Goal: Task Accomplishment & Management: Manage account settings

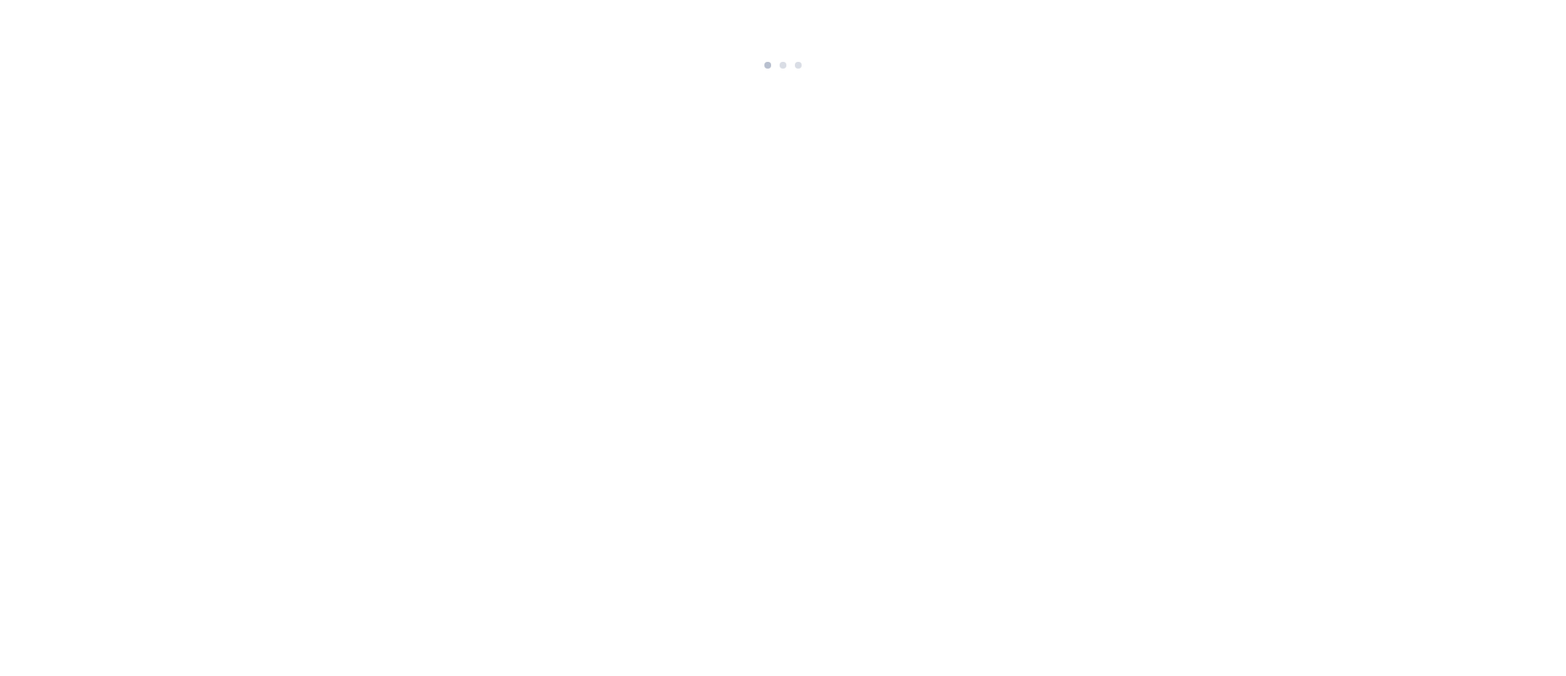
click at [840, 75] on html at bounding box center [783, 37] width 1566 height 75
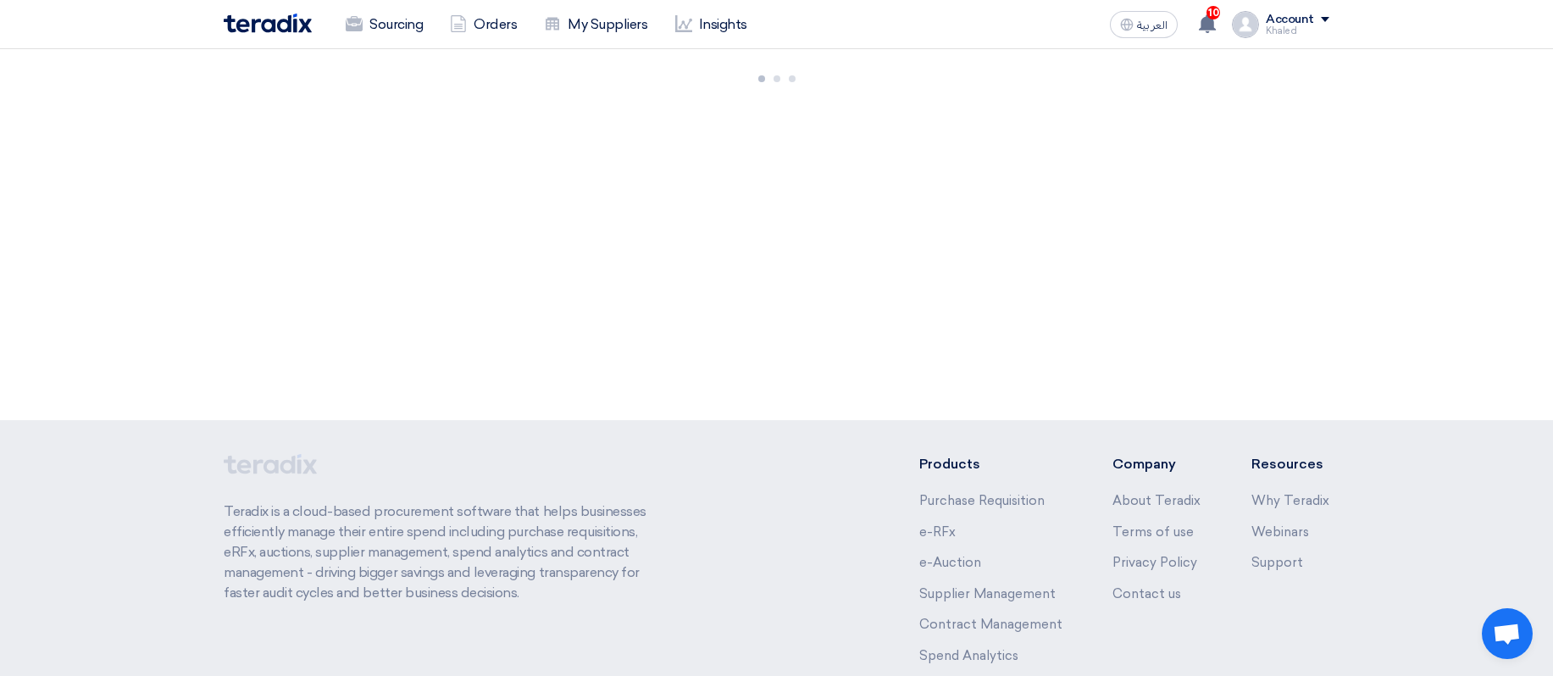
click at [1289, 19] on div "Account" at bounding box center [1290, 20] width 48 height 14
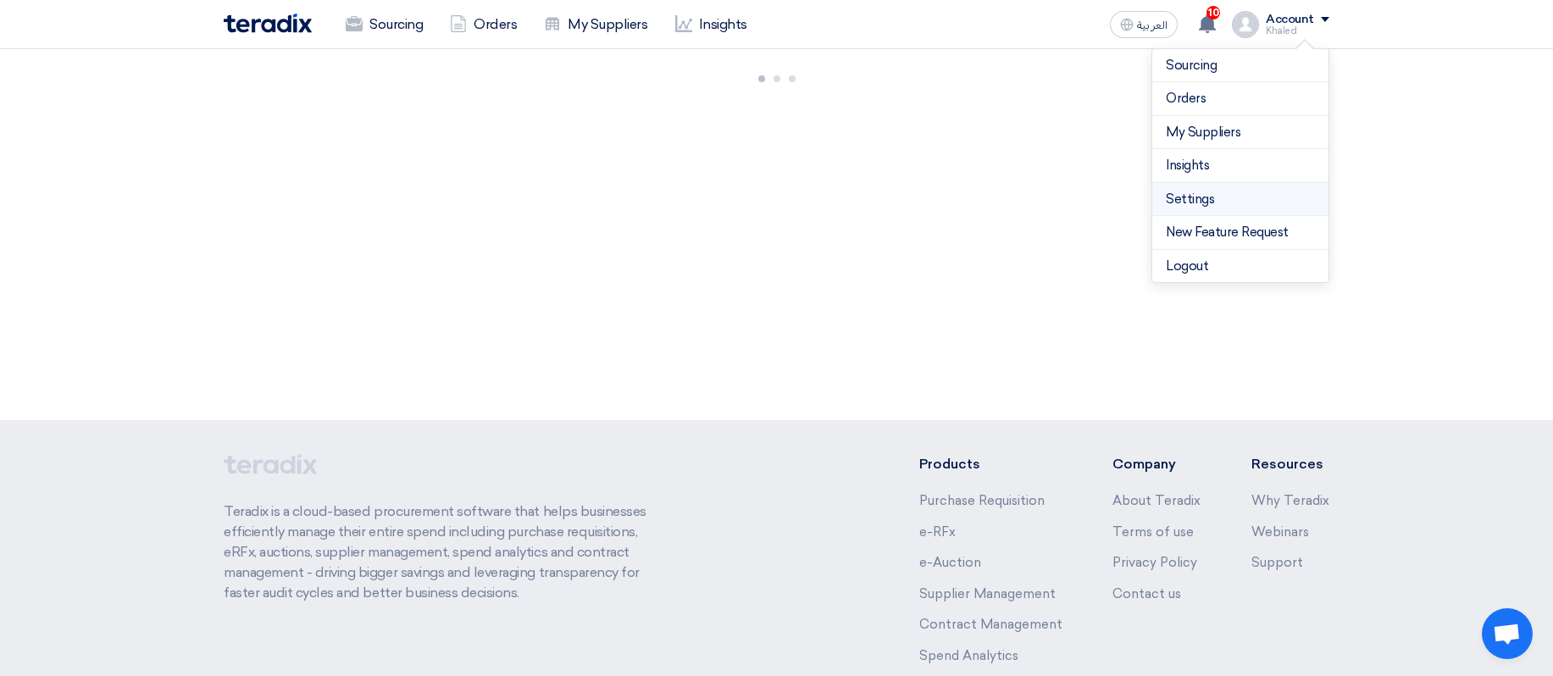
click at [1206, 197] on link "Settings" at bounding box center [1240, 199] width 149 height 19
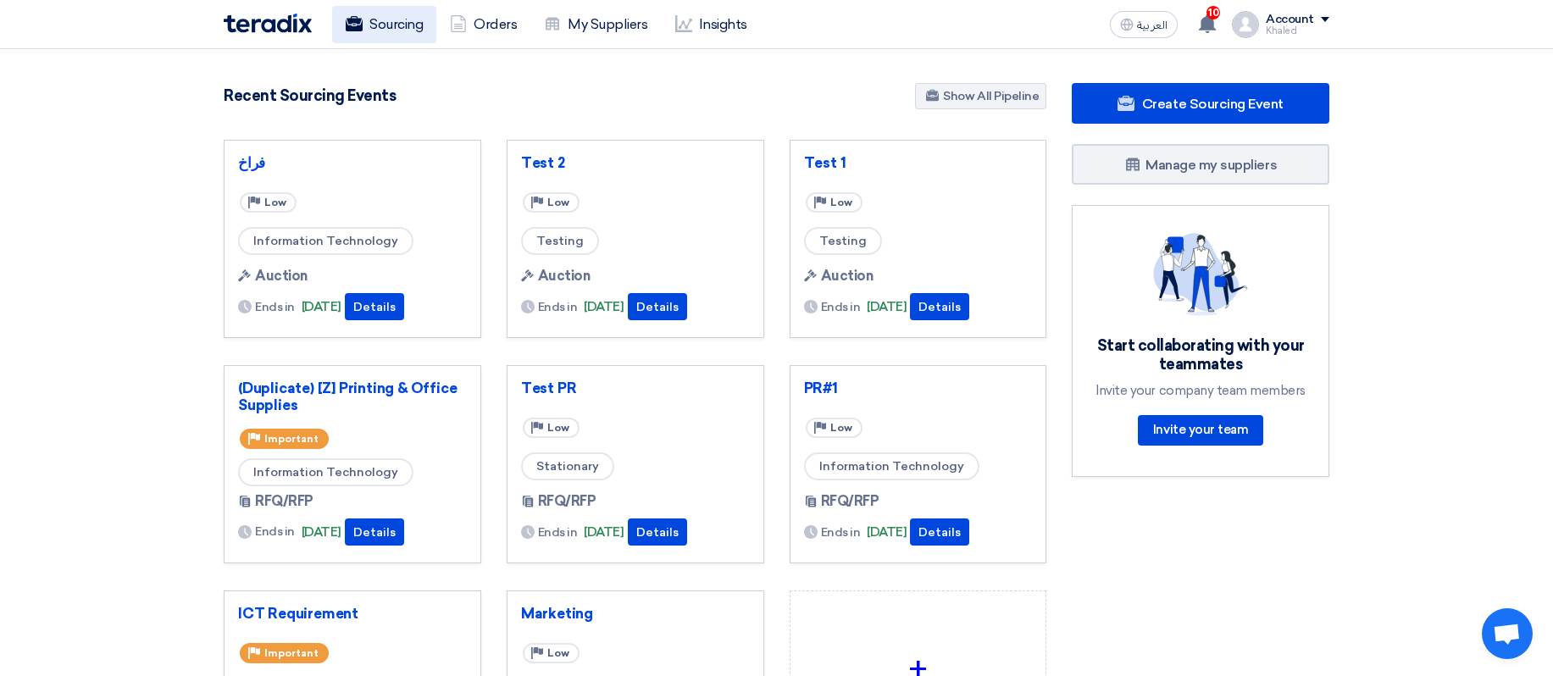
click at [358, 25] on icon at bounding box center [354, 23] width 17 height 17
click at [1305, 19] on div "Account" at bounding box center [1290, 20] width 48 height 14
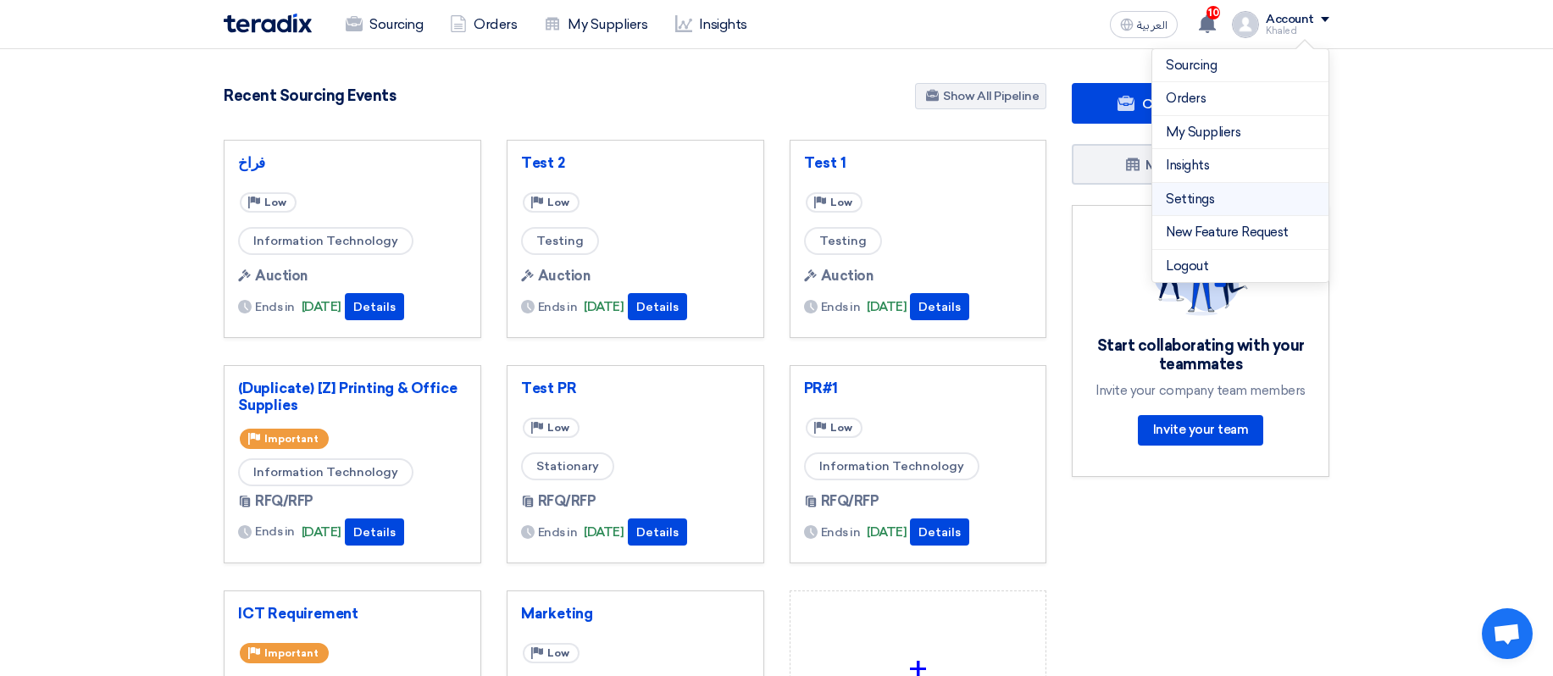
click at [1190, 202] on link "Settings" at bounding box center [1240, 199] width 149 height 19
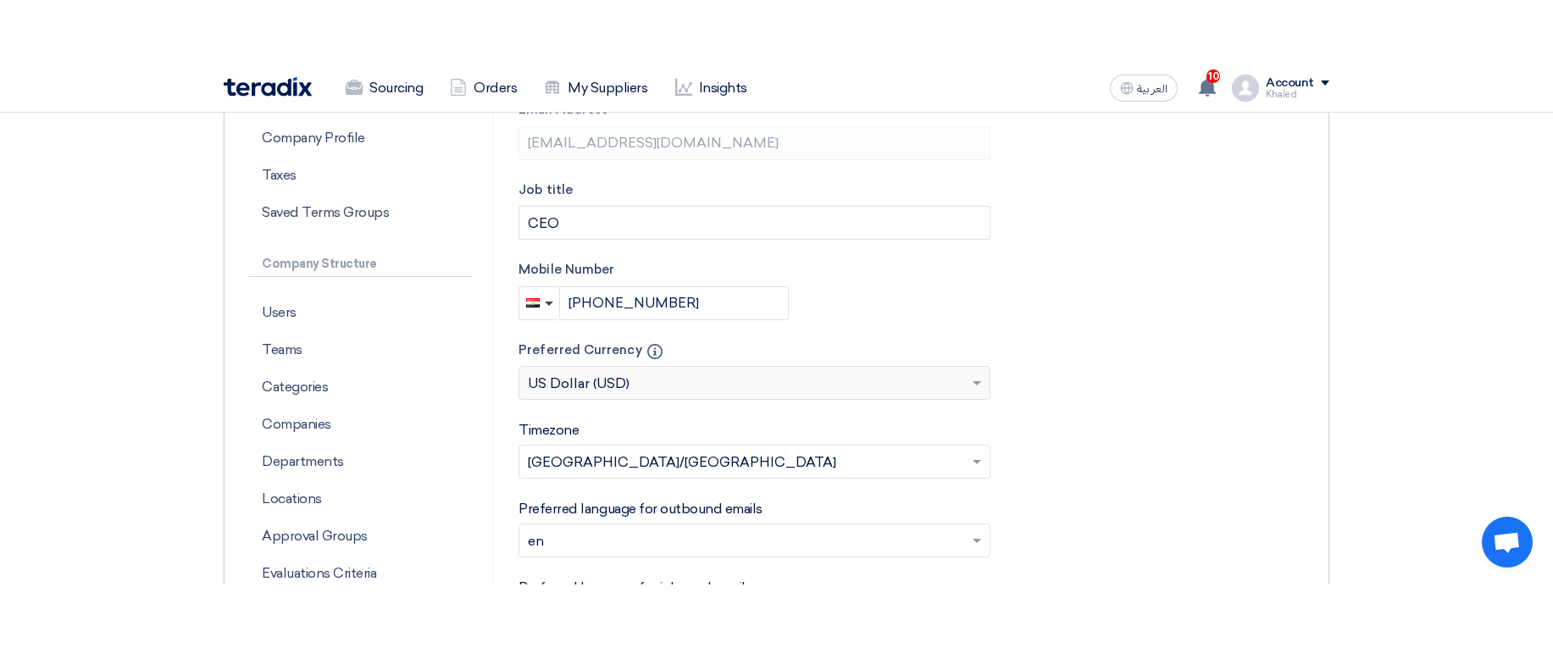
scroll to position [407, 0]
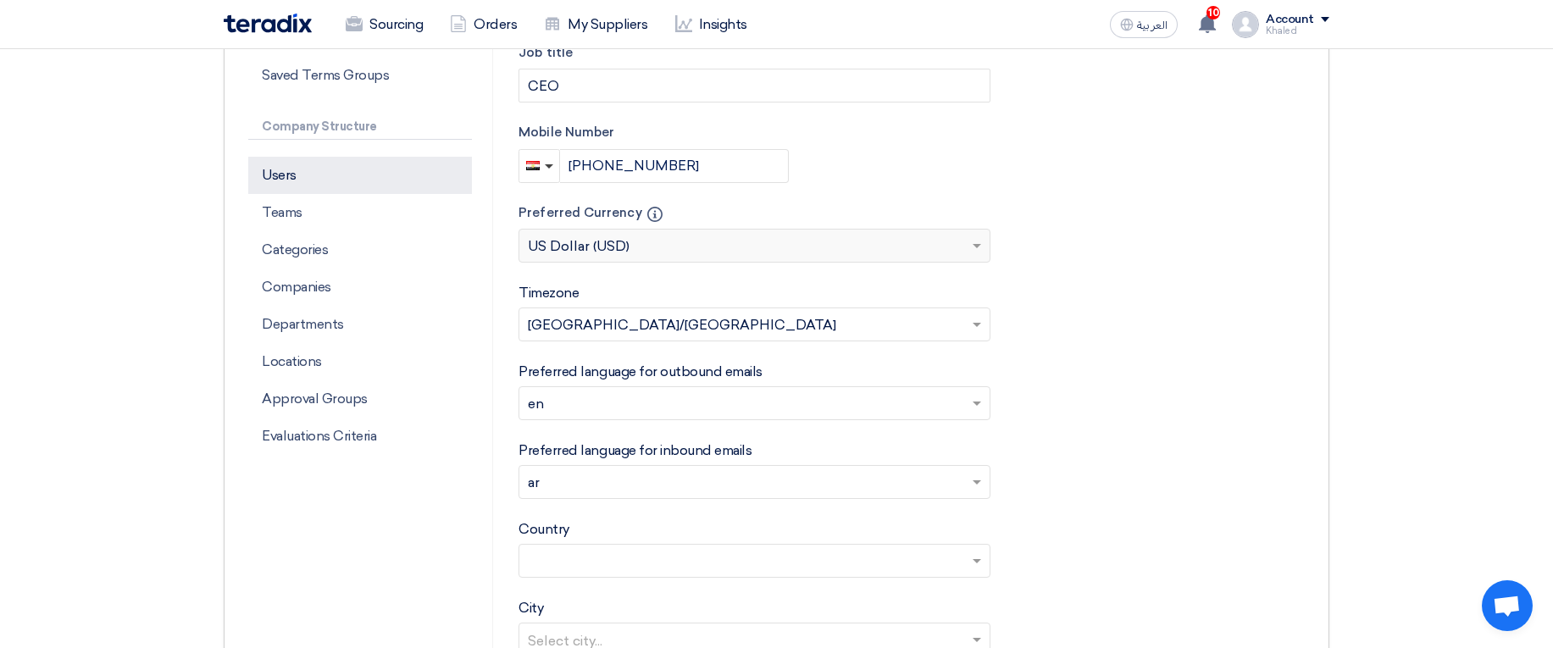
click at [286, 181] on p "Users" at bounding box center [360, 175] width 224 height 37
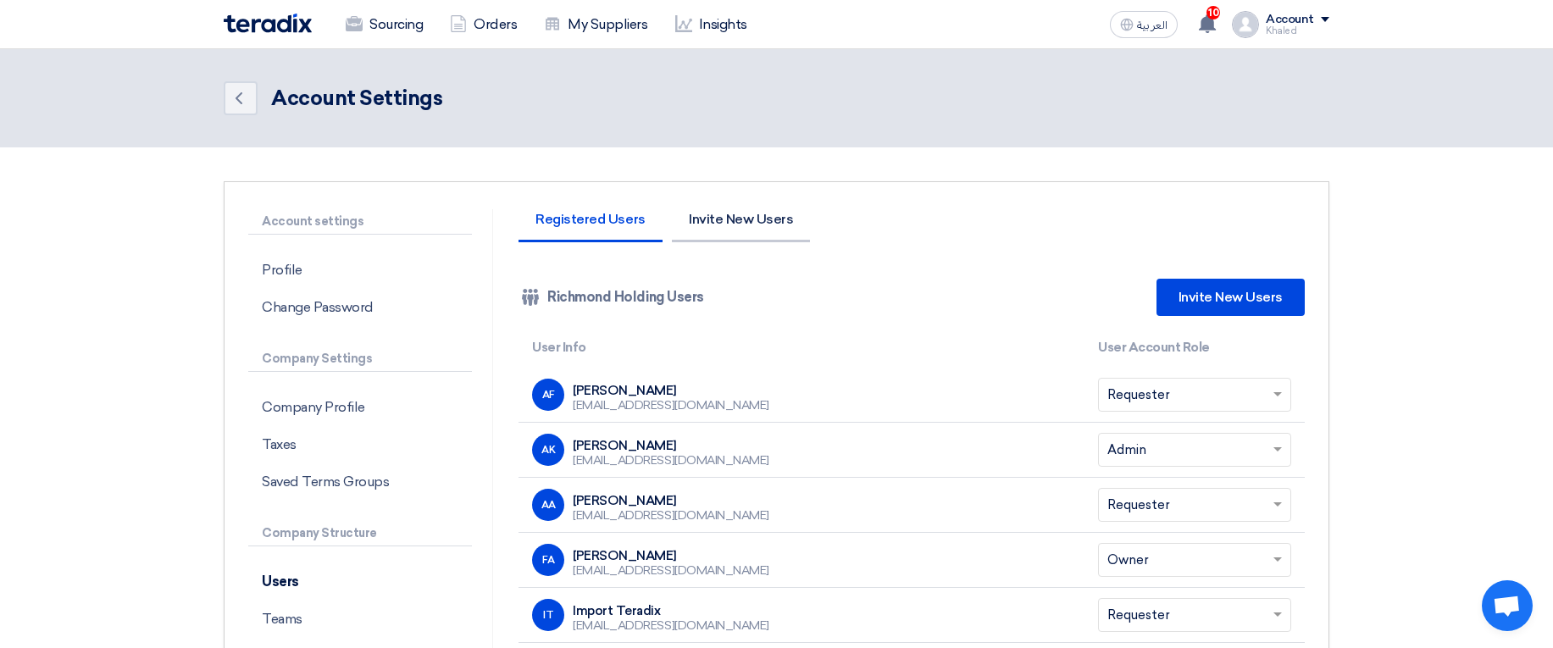
click at [698, 220] on li "Invite New Users" at bounding box center [741, 228] width 138 height 30
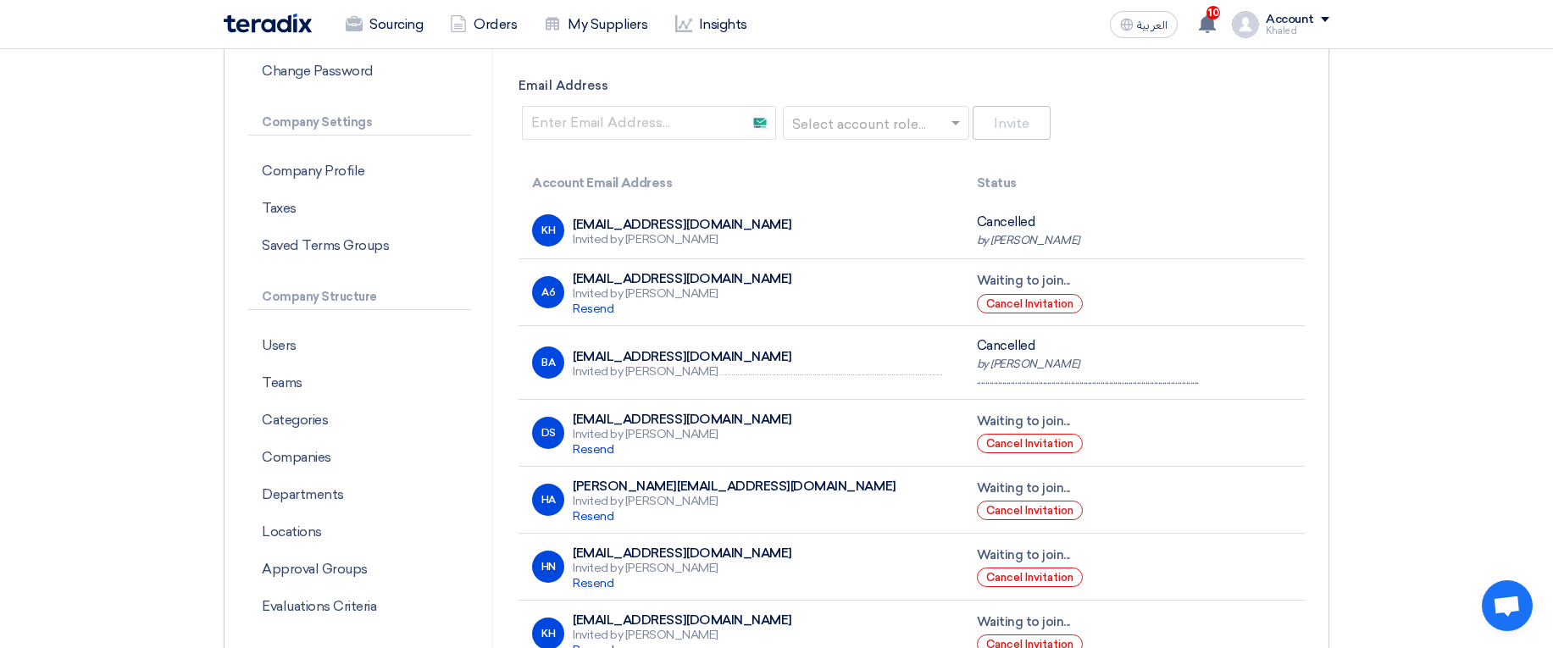
scroll to position [305, 0]
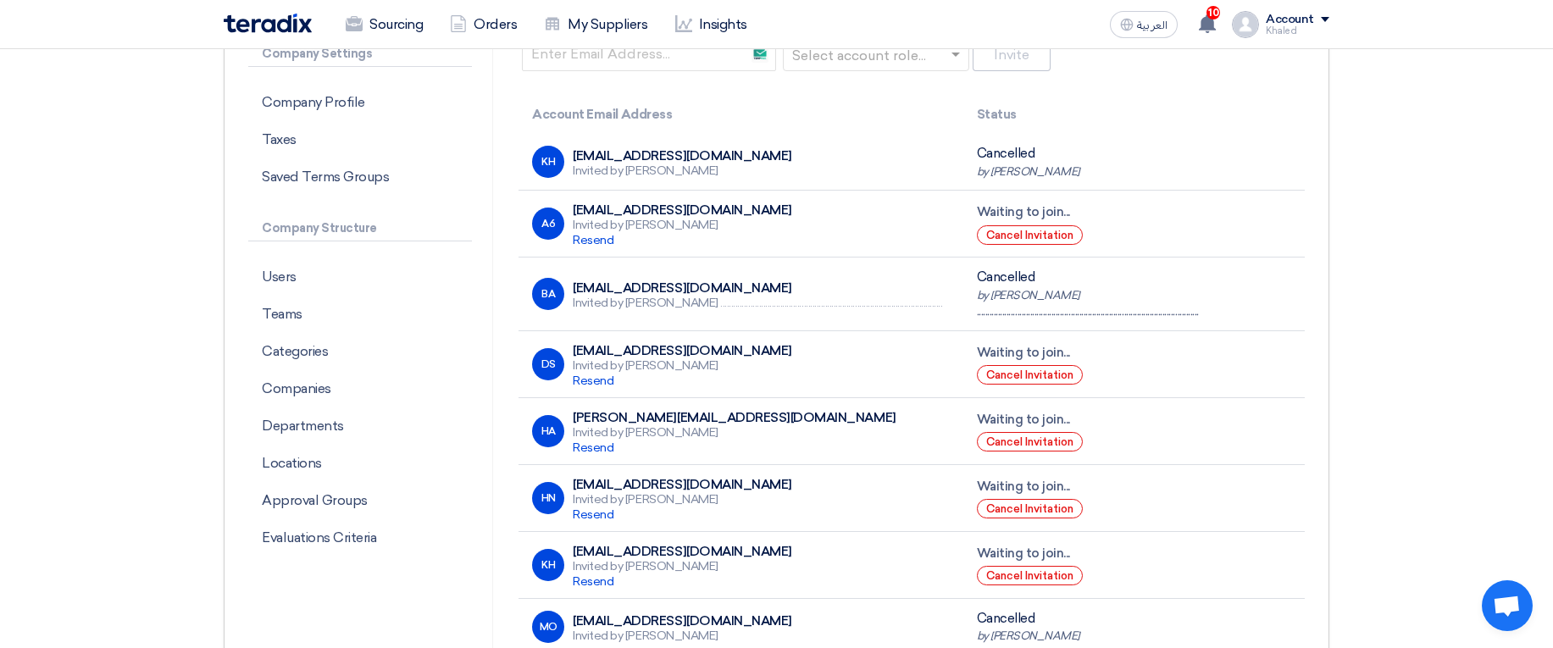
click at [665, 173] on div "Invited by [PERSON_NAME]" at bounding box center [682, 171] width 219 height 15
drag, startPoint x: 665, startPoint y: 173, endPoint x: 690, endPoint y: 173, distance: 25.4
click at [690, 173] on div "Invited by [PERSON_NAME]" at bounding box center [682, 171] width 219 height 15
click at [759, 169] on div "KH [EMAIL_ADDRESS][DOMAIN_NAME] Invited by [PERSON_NAME]" at bounding box center [740, 162] width 417 height 32
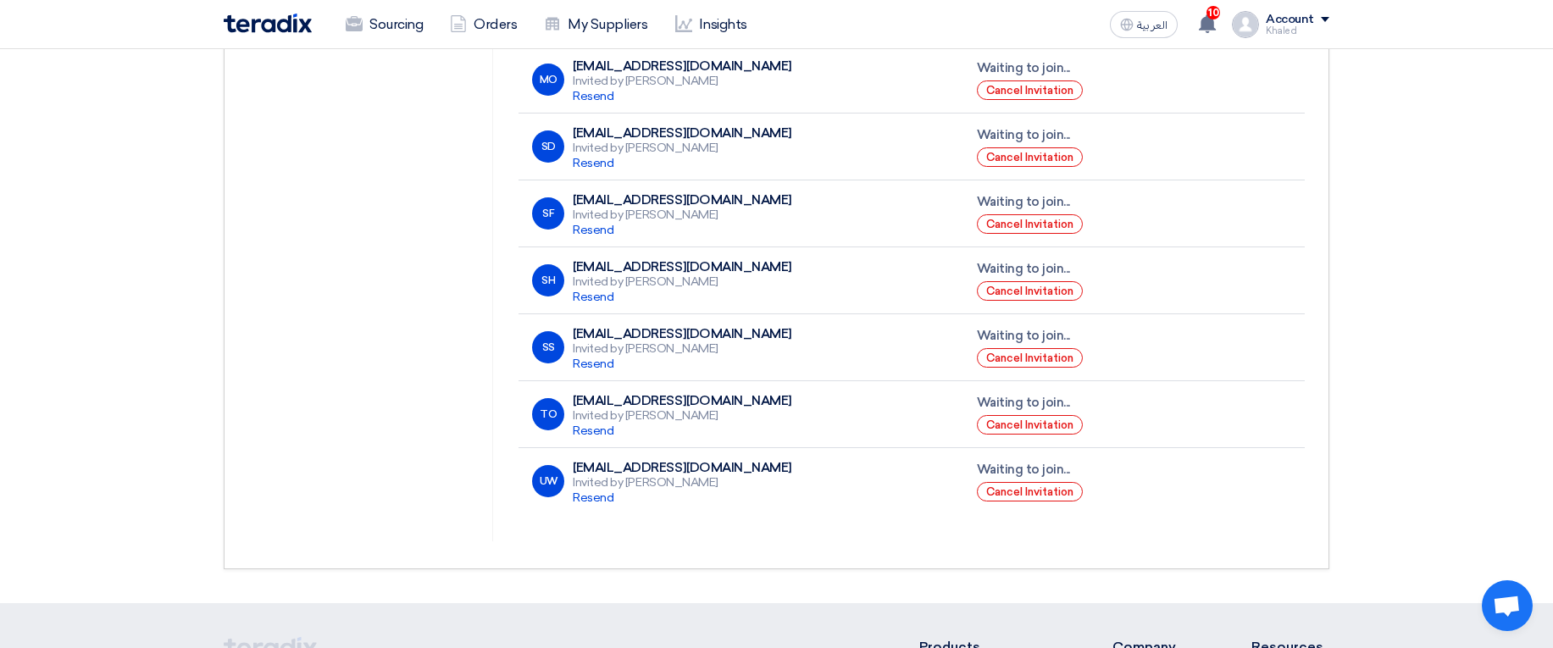
scroll to position [915, 0]
click at [651, 474] on div "Invited by [PERSON_NAME] [GEOGRAPHIC_DATA]" at bounding box center [682, 489] width 219 height 30
click at [870, 468] on div "UW [EMAIL_ADDRESS][DOMAIN_NAME] Invited by [PERSON_NAME] [GEOGRAPHIC_DATA]" at bounding box center [740, 480] width 417 height 46
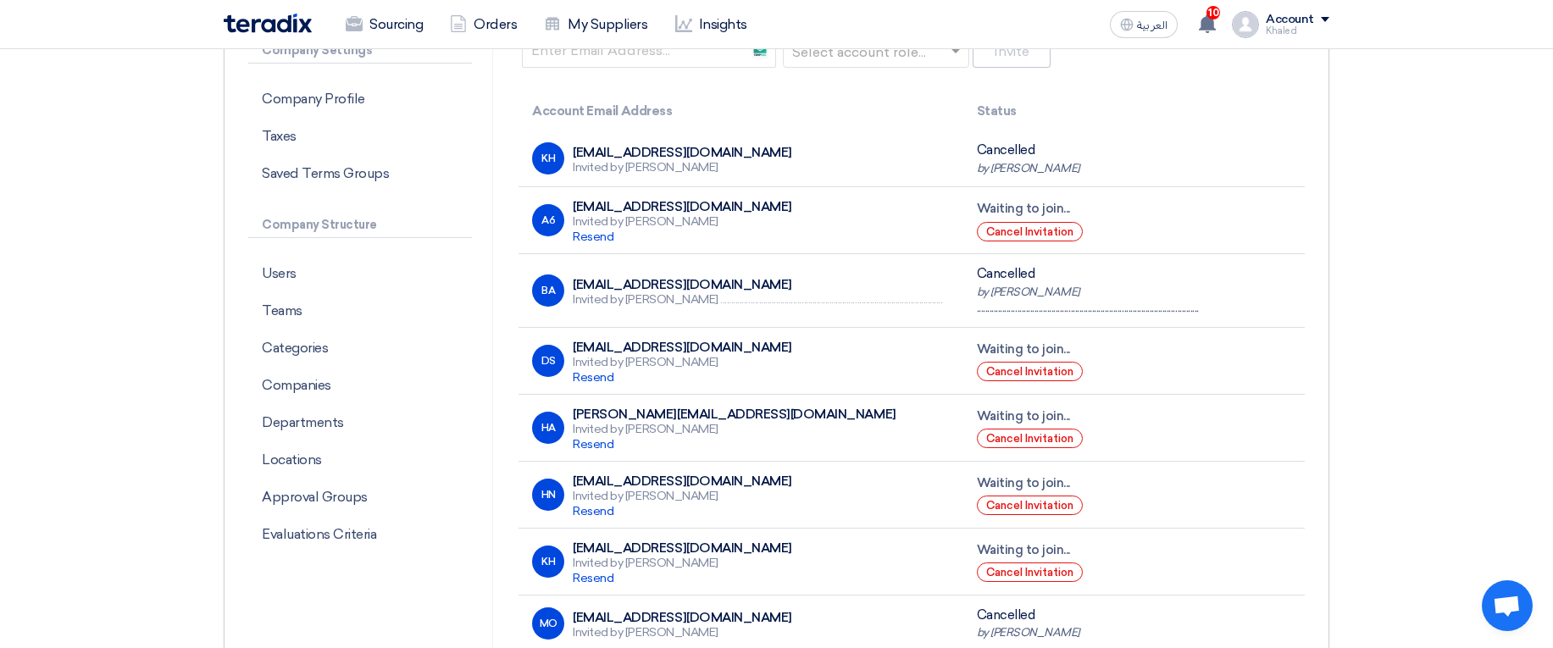
scroll to position [305, 0]
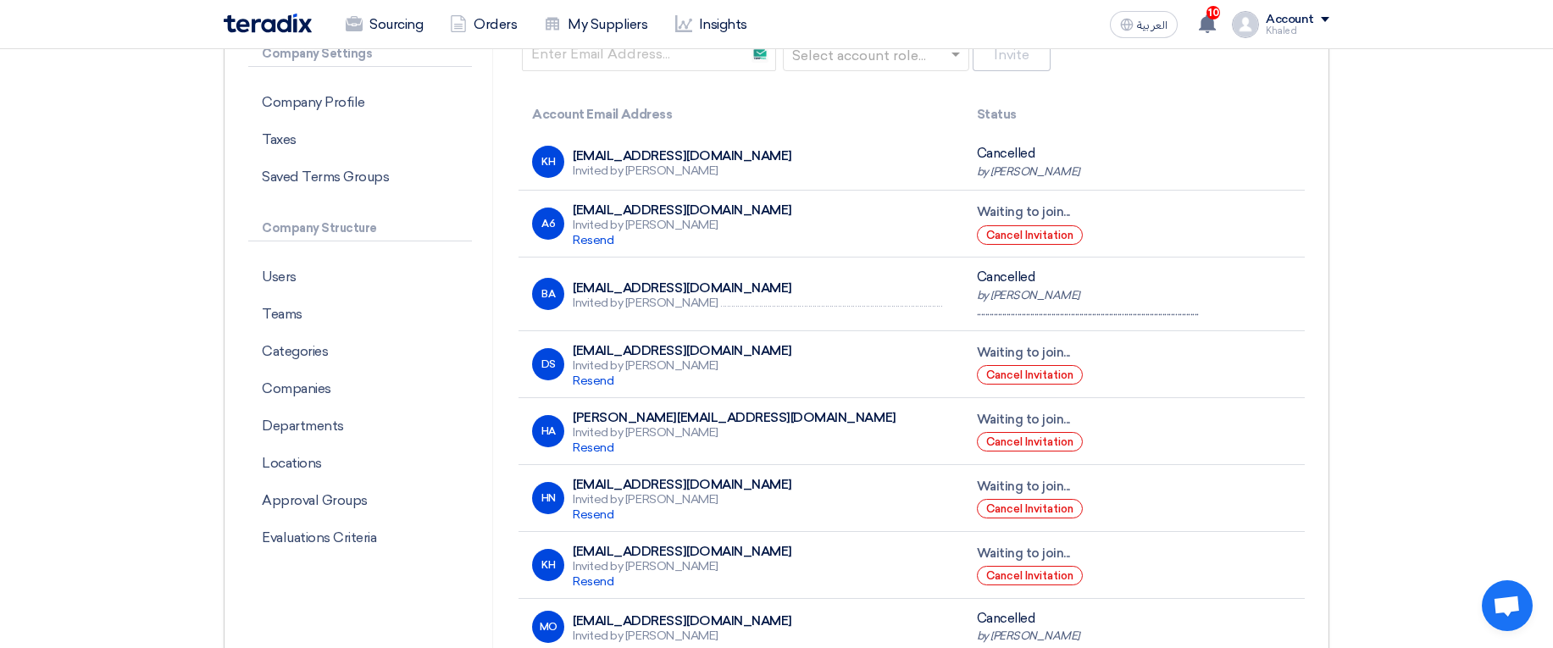
click at [657, 223] on div "Invited by [PERSON_NAME] [GEOGRAPHIC_DATA]" at bounding box center [682, 233] width 219 height 30
click at [742, 233] on div "Invited by [PERSON_NAME] [GEOGRAPHIC_DATA]" at bounding box center [682, 233] width 219 height 30
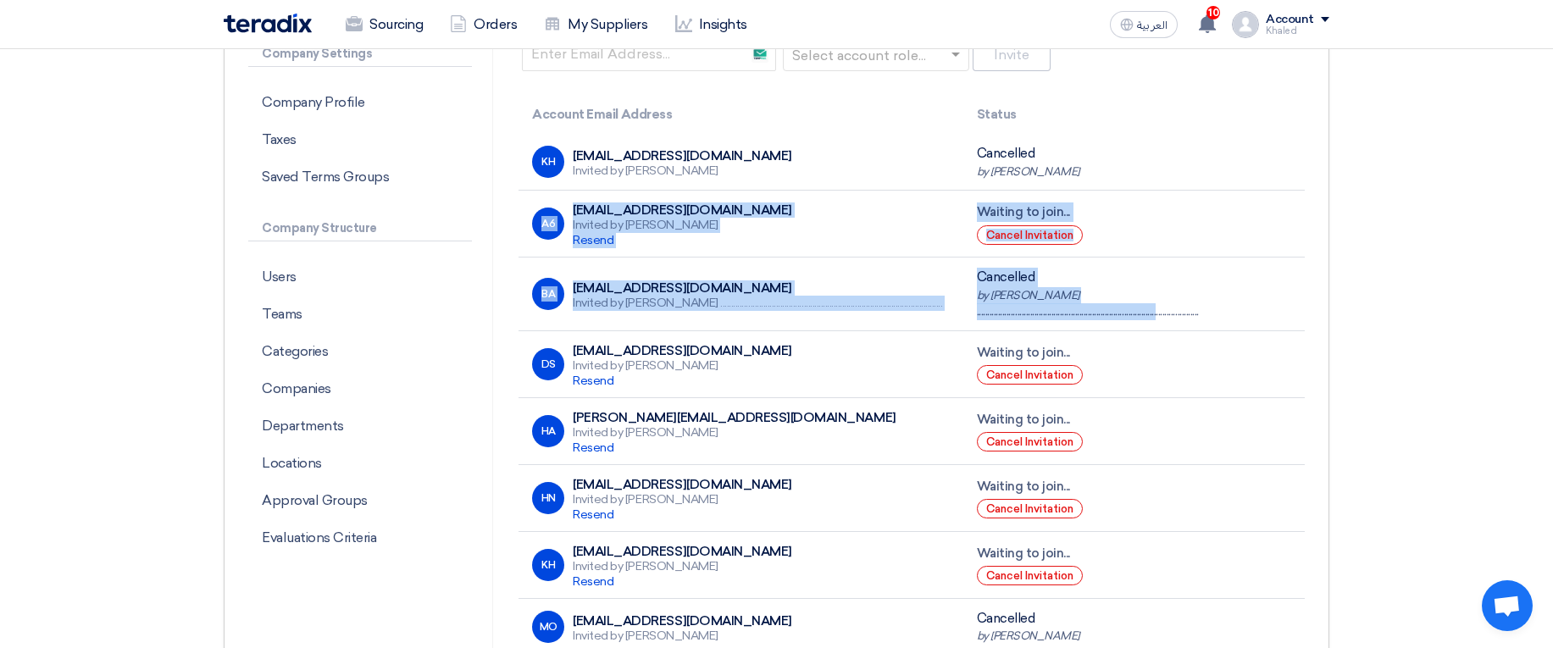
drag, startPoint x: 1211, startPoint y: 169, endPoint x: 1223, endPoint y: 299, distance: 130.2
click at [1223, 299] on tbody "KH [EMAIL_ADDRESS][DOMAIN_NAME] Invited by [PERSON_NAME] Cancelled by [PERSON_N…" at bounding box center [911, 629] width 786 height 990
click at [1223, 299] on div "by [PERSON_NAME] ..............................................................…" at bounding box center [1134, 303] width 314 height 33
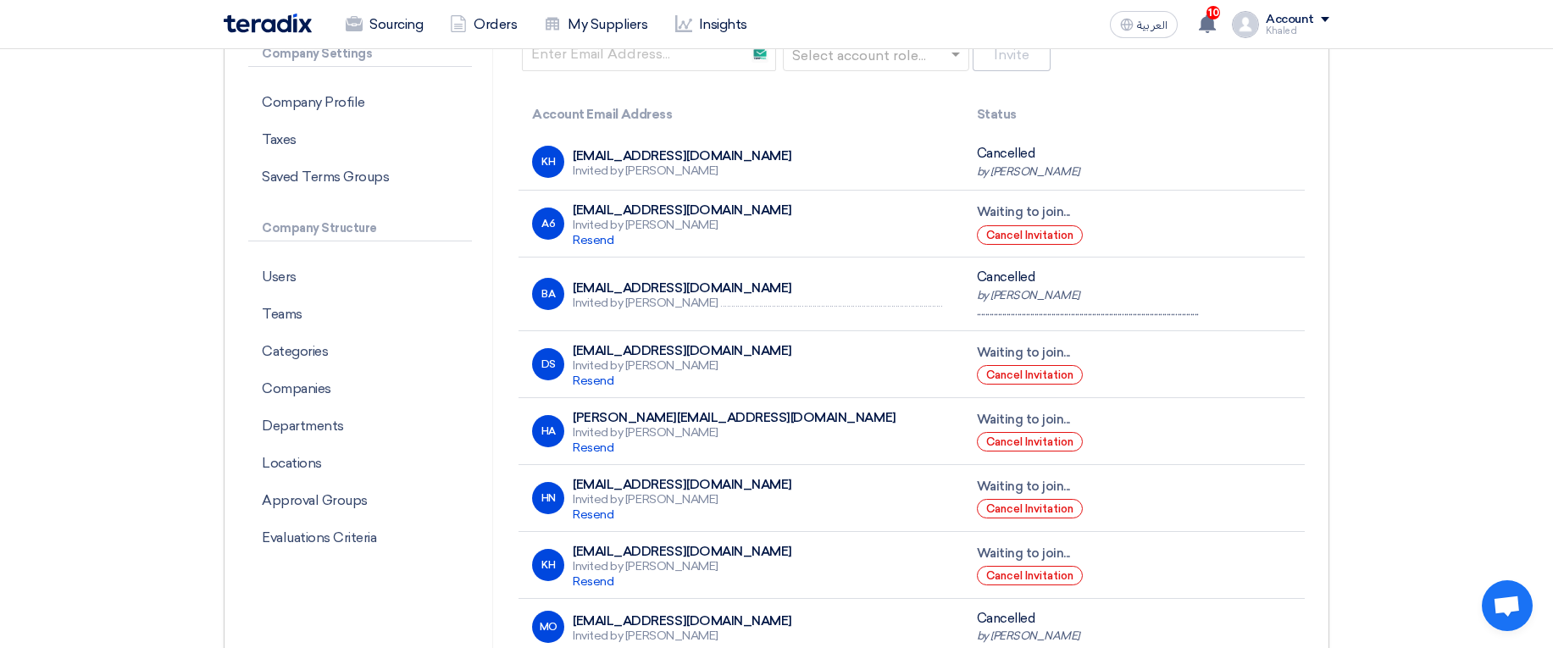
drag, startPoint x: 1150, startPoint y: 200, endPoint x: 1239, endPoint y: 338, distance: 164.7
click at [1239, 338] on tbody "KH [EMAIL_ADDRESS][DOMAIN_NAME] Invited by [PERSON_NAME] Cancelled by [PERSON_N…" at bounding box center [911, 629] width 786 height 990
click at [1226, 291] on div "by [PERSON_NAME] ..............................................................…" at bounding box center [1134, 303] width 314 height 33
click at [1226, 290] on div "by [PERSON_NAME] ..............................................................…" at bounding box center [1134, 303] width 314 height 33
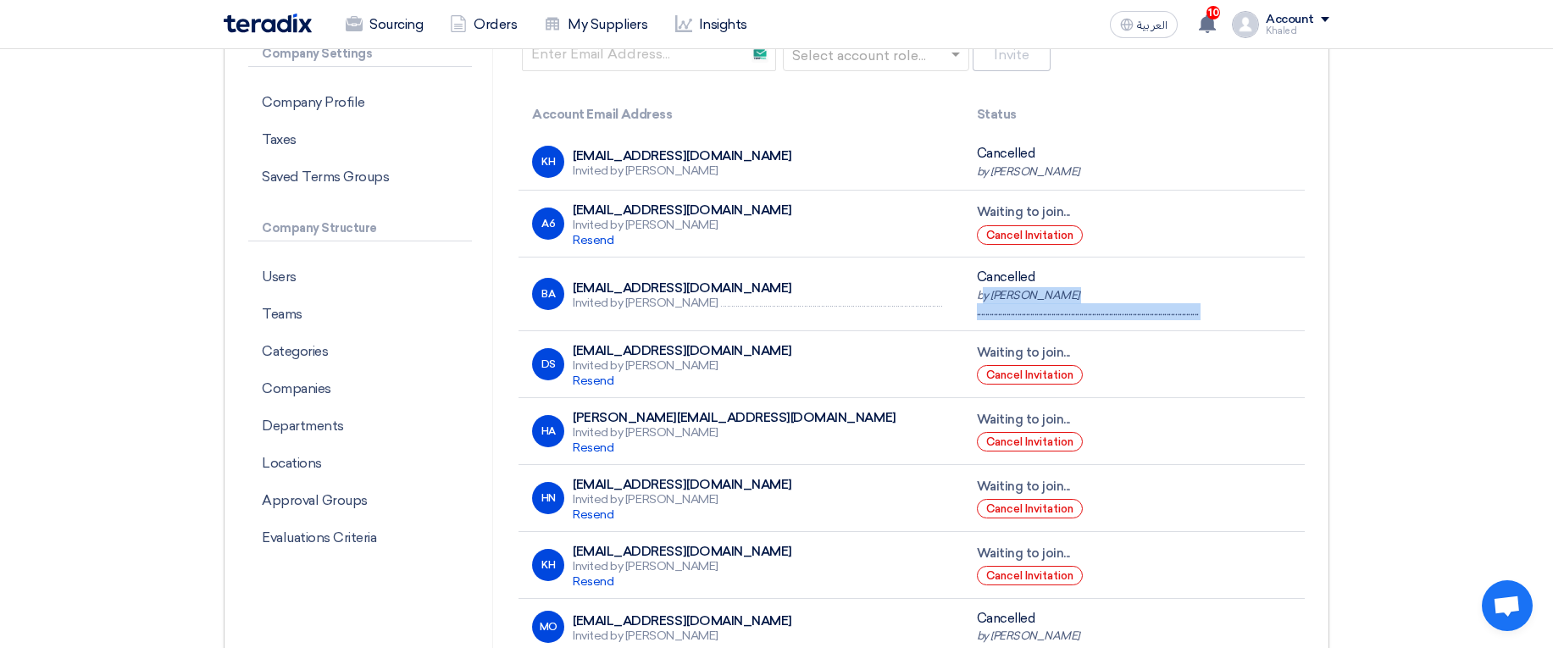
click at [1226, 290] on div "by [PERSON_NAME] ..............................................................…" at bounding box center [1134, 303] width 314 height 33
click at [1211, 274] on div "Cancelled by [PERSON_NAME] ....................................................…" at bounding box center [1134, 294] width 314 height 53
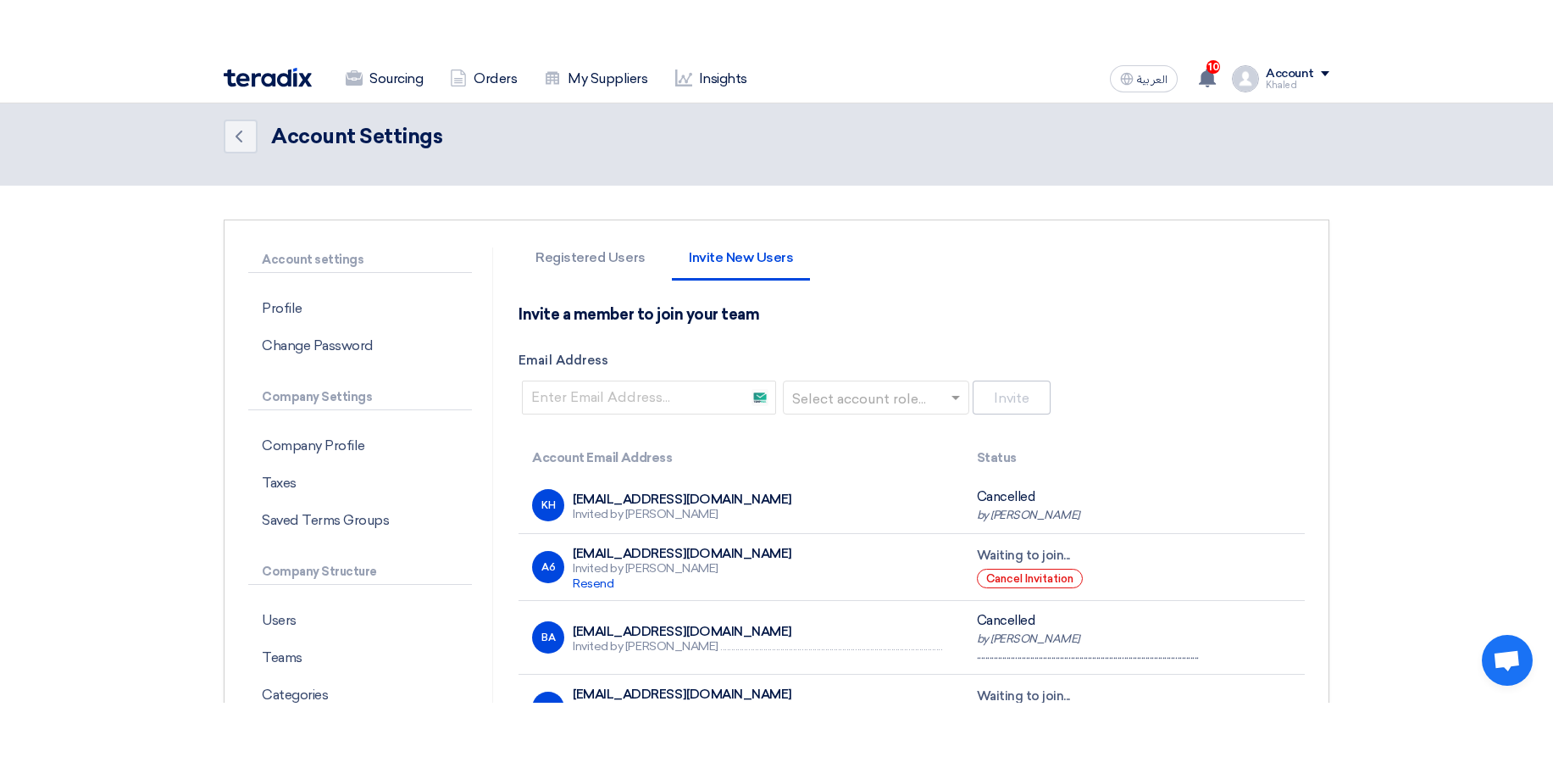
scroll to position [0, 0]
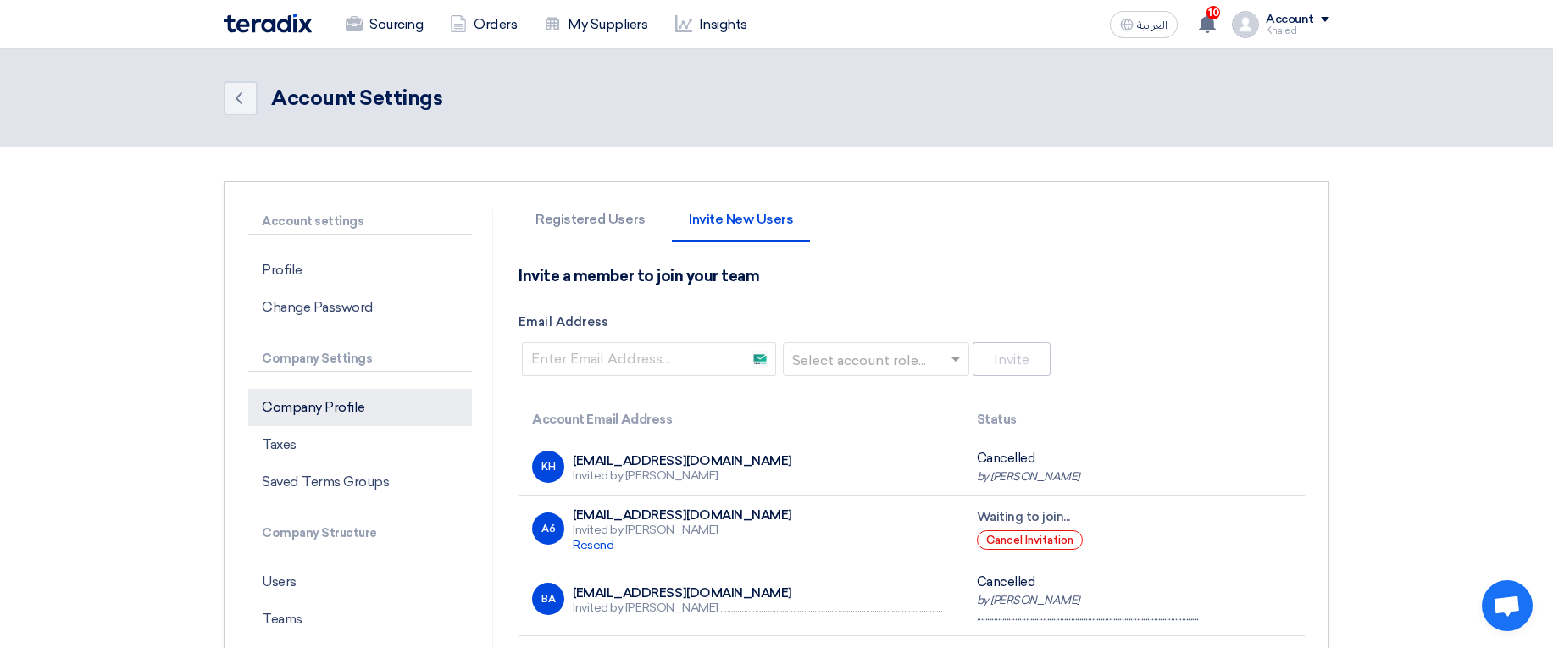
click at [313, 405] on p "Company Profile" at bounding box center [360, 407] width 224 height 37
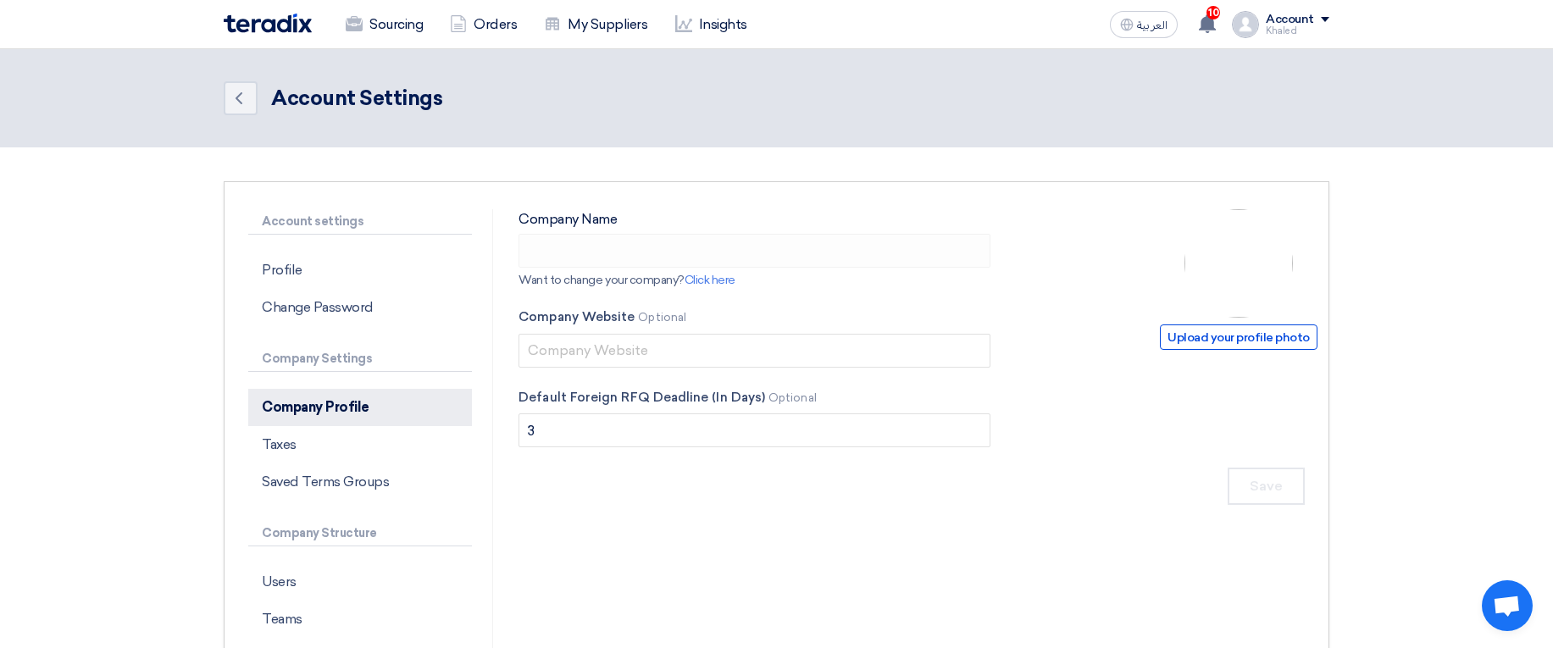
type input "Richmond Holding"
type input "[DOMAIN_NAME]"
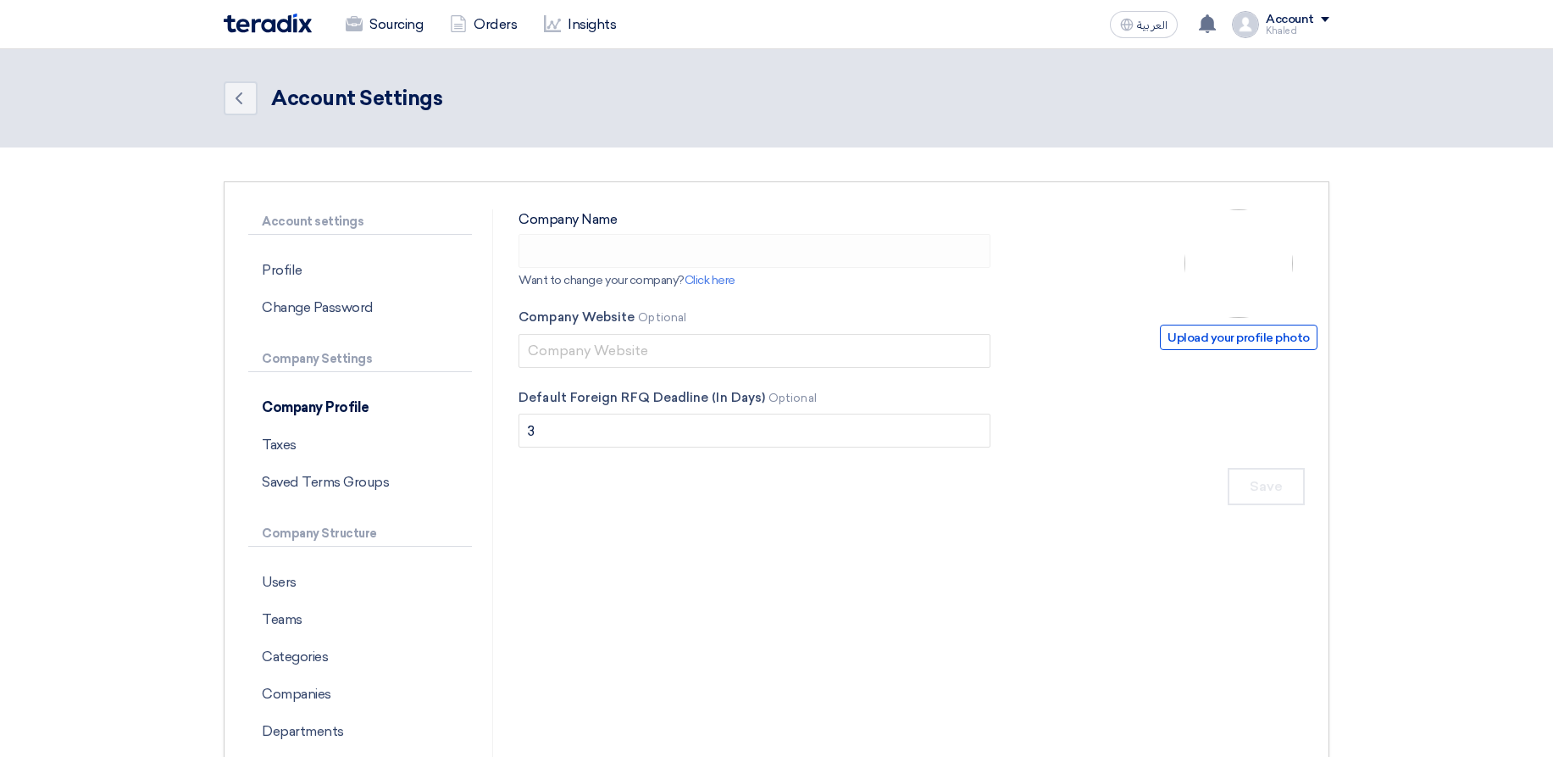
type input "Richmond Holding"
type input "[DOMAIN_NAME]"
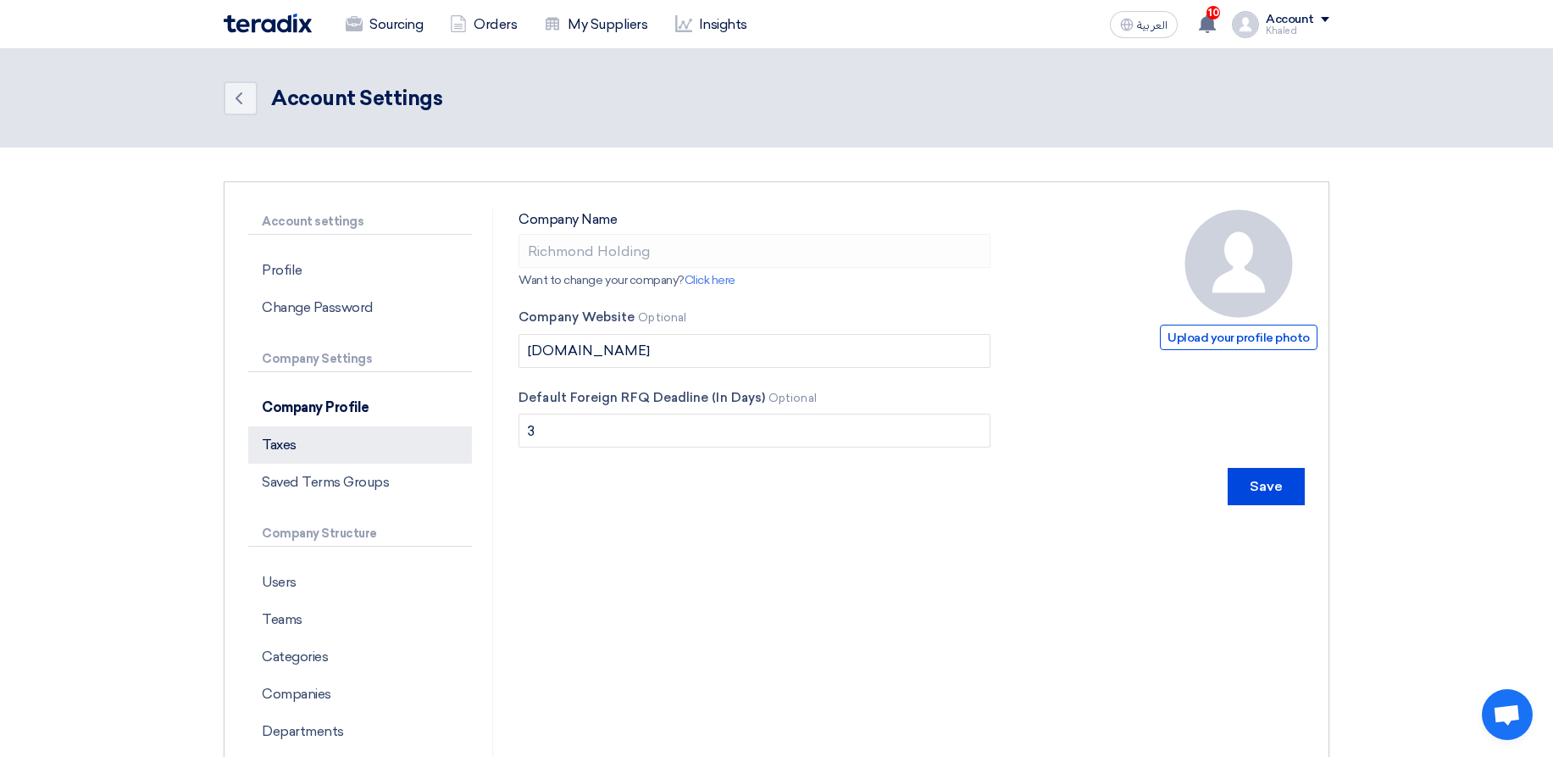
click at [369, 440] on p "Taxes" at bounding box center [360, 444] width 224 height 37
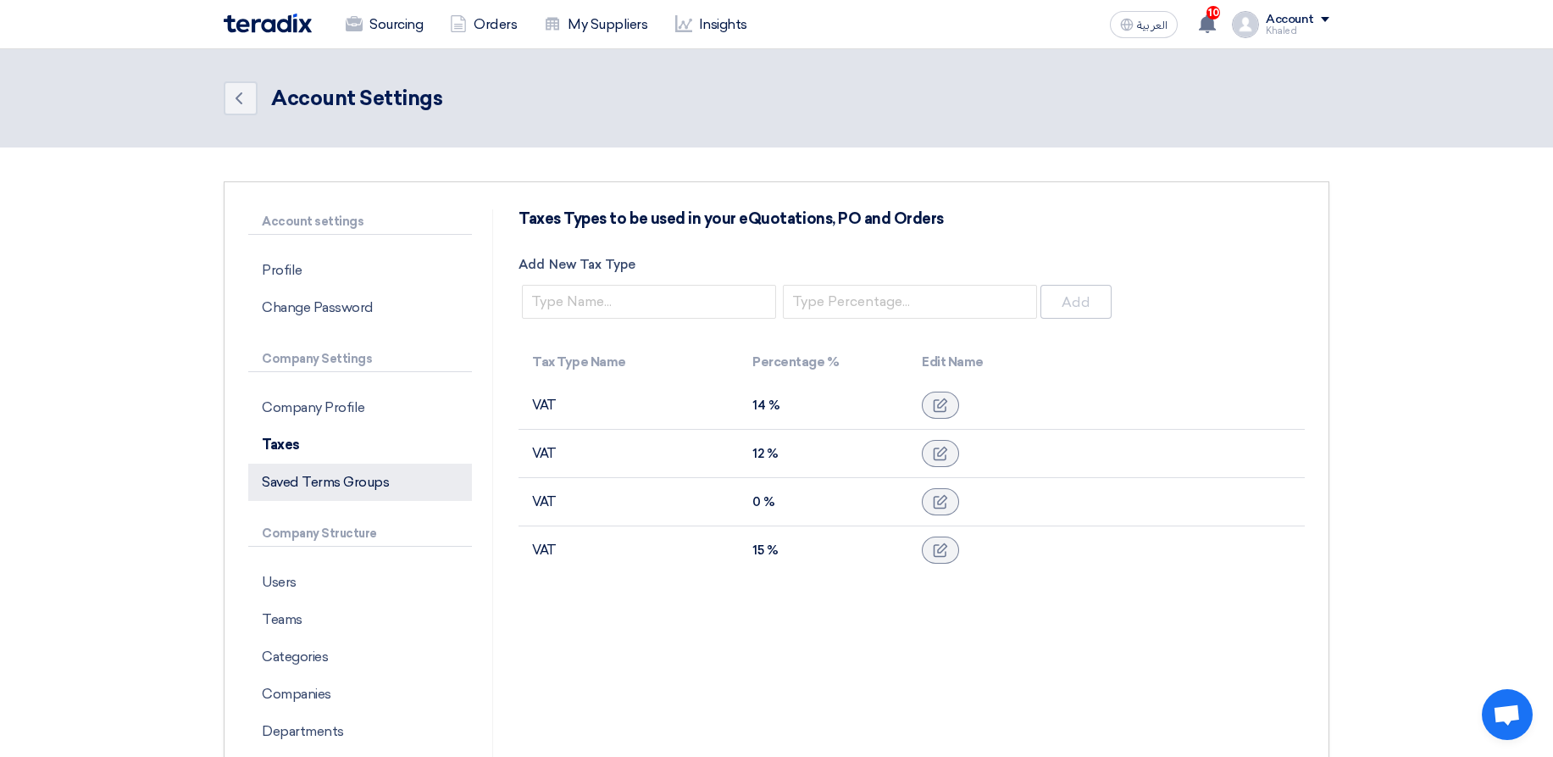
click at [355, 480] on p "Saved Terms Groups" at bounding box center [360, 481] width 224 height 37
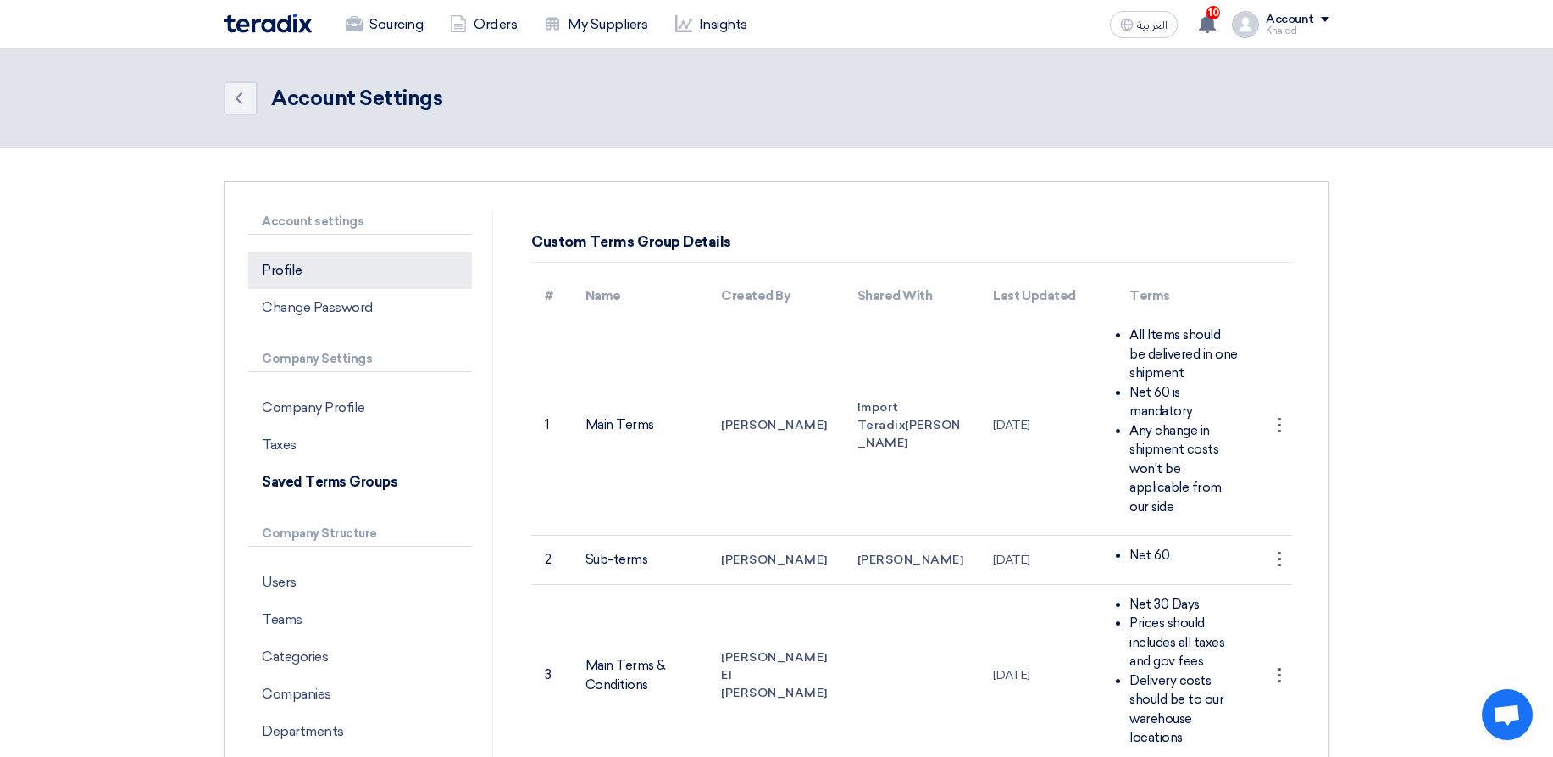
click at [317, 269] on p "Profile" at bounding box center [360, 270] width 224 height 37
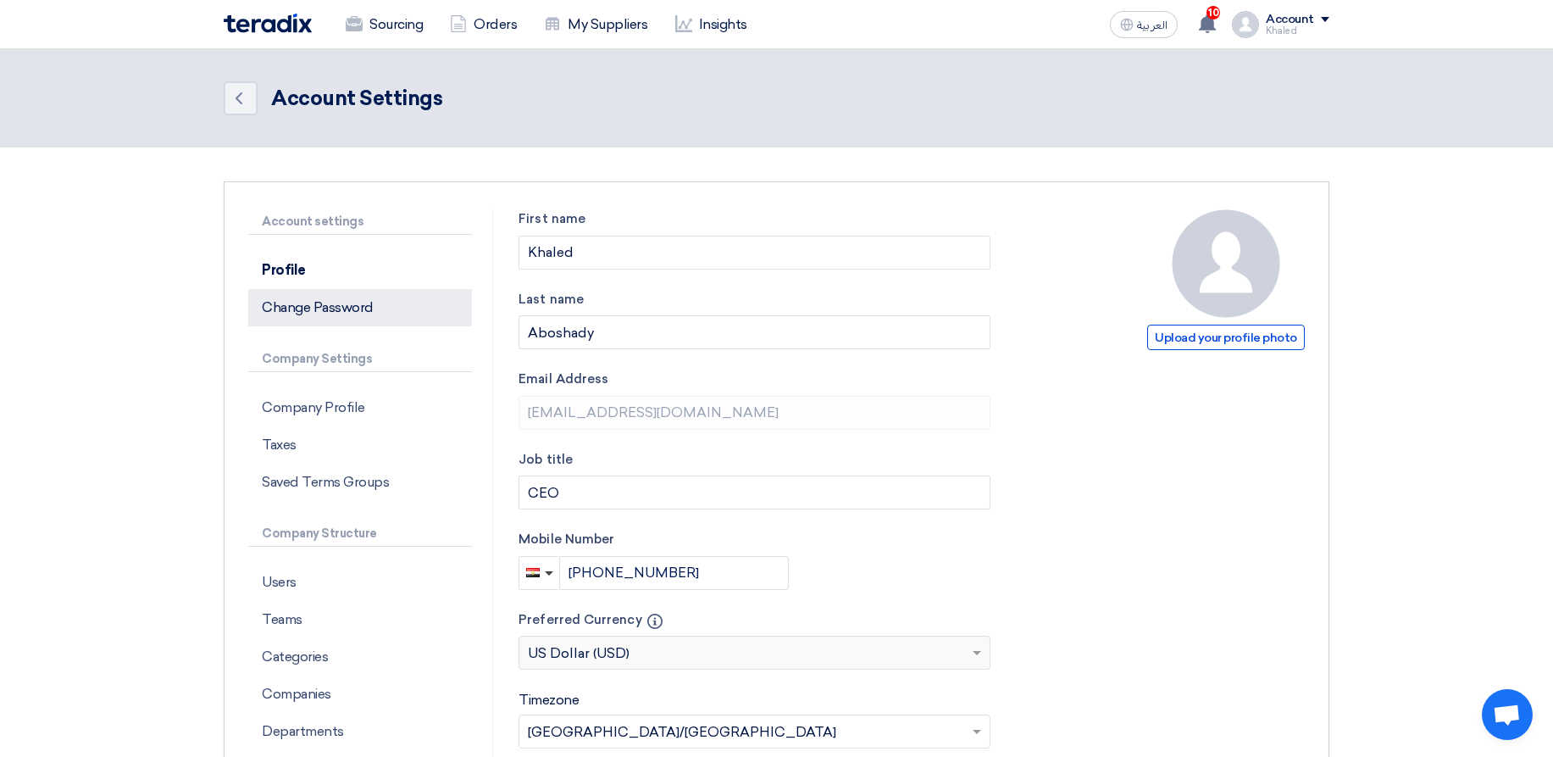
click at [352, 297] on p "Change Password" at bounding box center [360, 307] width 224 height 37
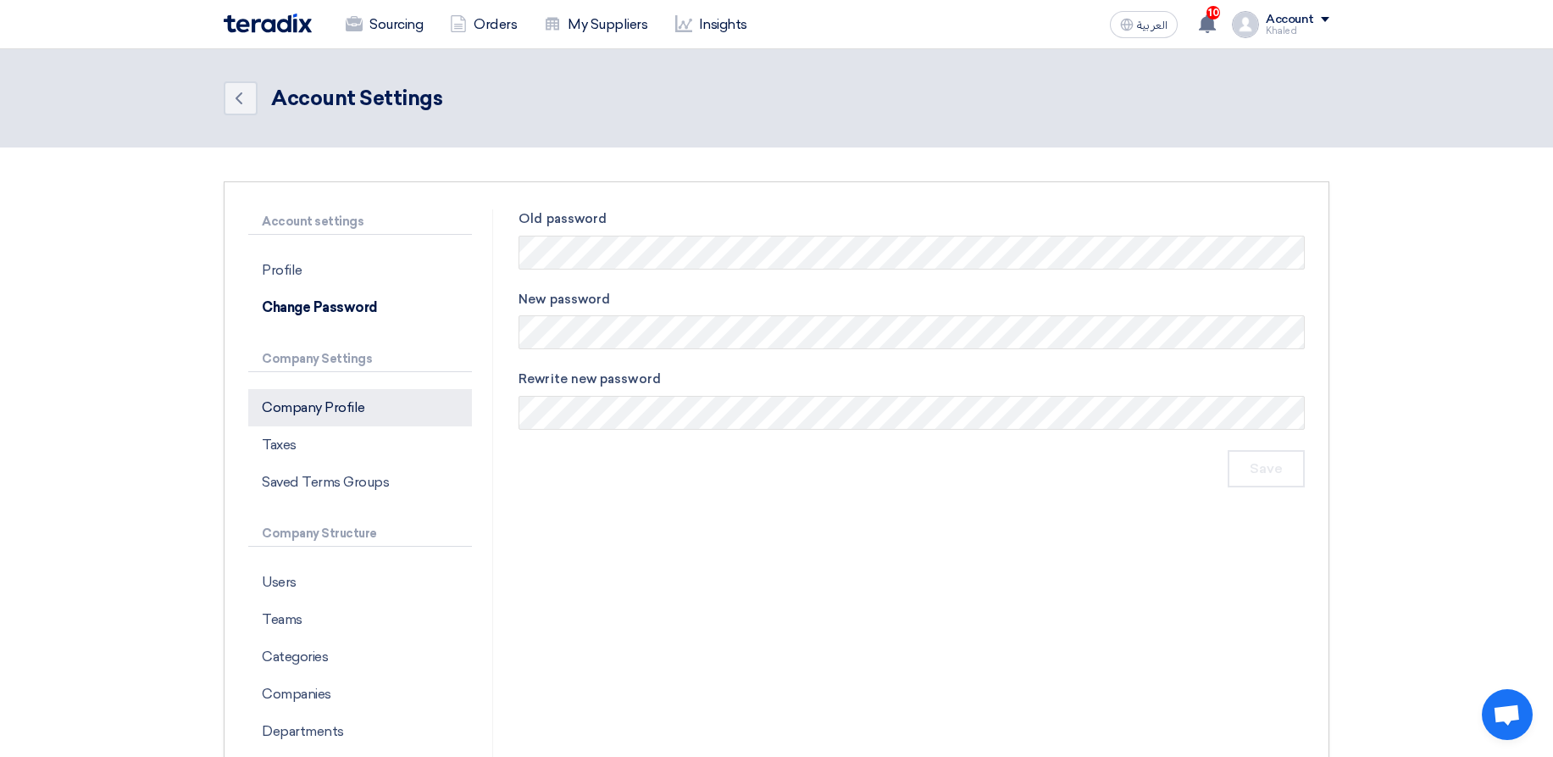
click at [361, 391] on p "Company Profile" at bounding box center [360, 407] width 224 height 37
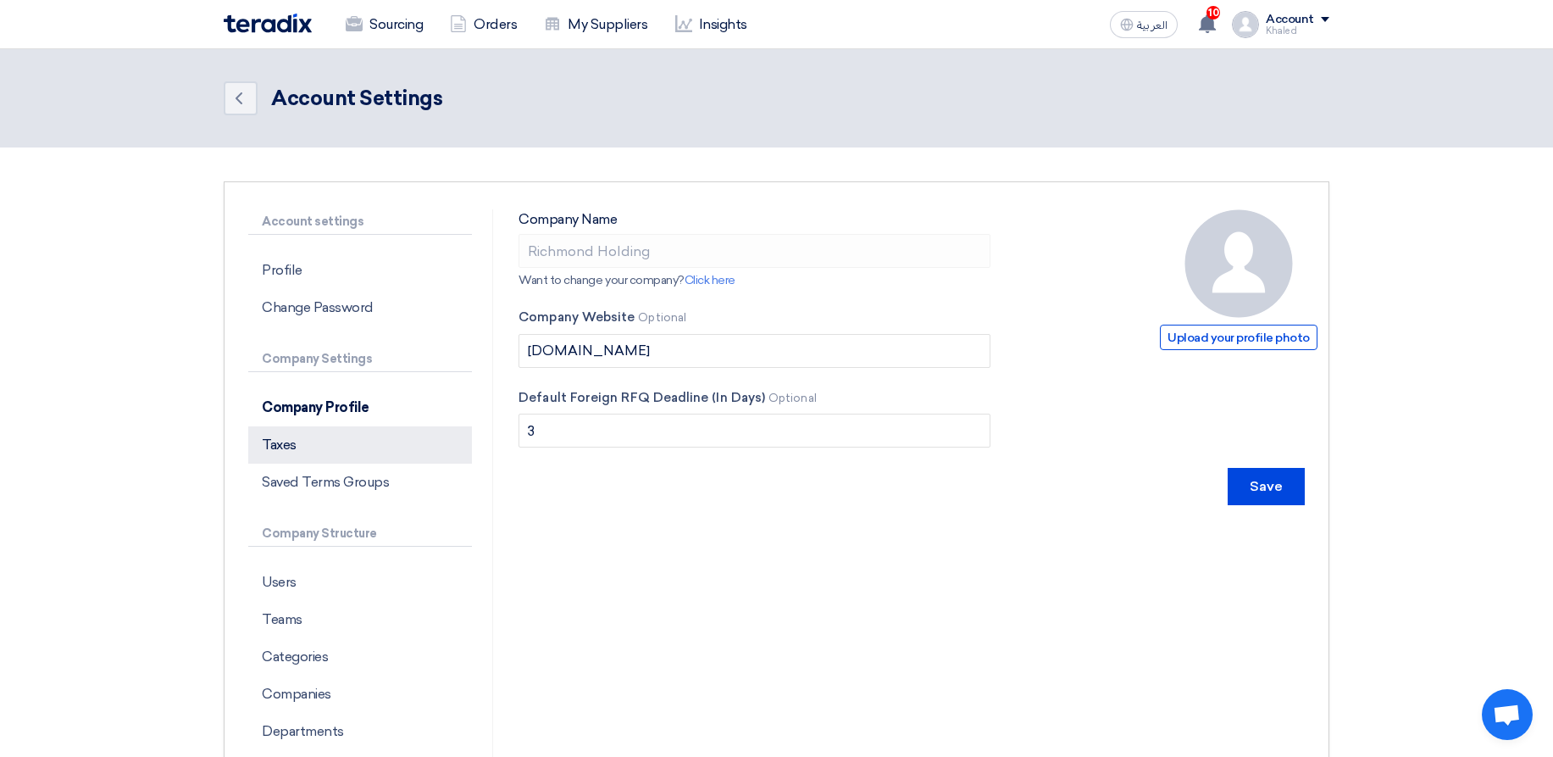
click at [355, 433] on p "Taxes" at bounding box center [360, 444] width 224 height 37
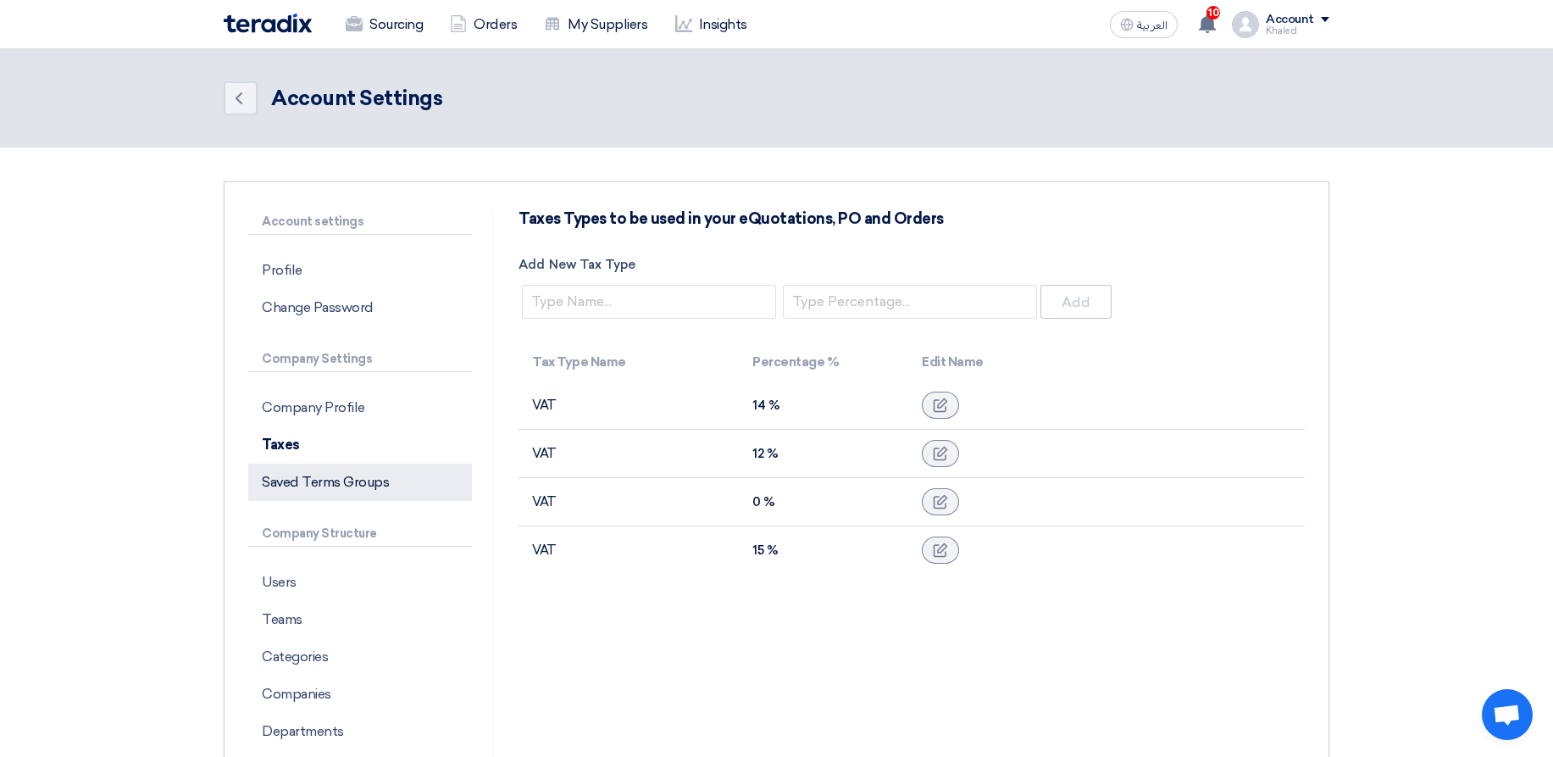
click at [371, 485] on p "Saved Terms Groups" at bounding box center [360, 481] width 224 height 37
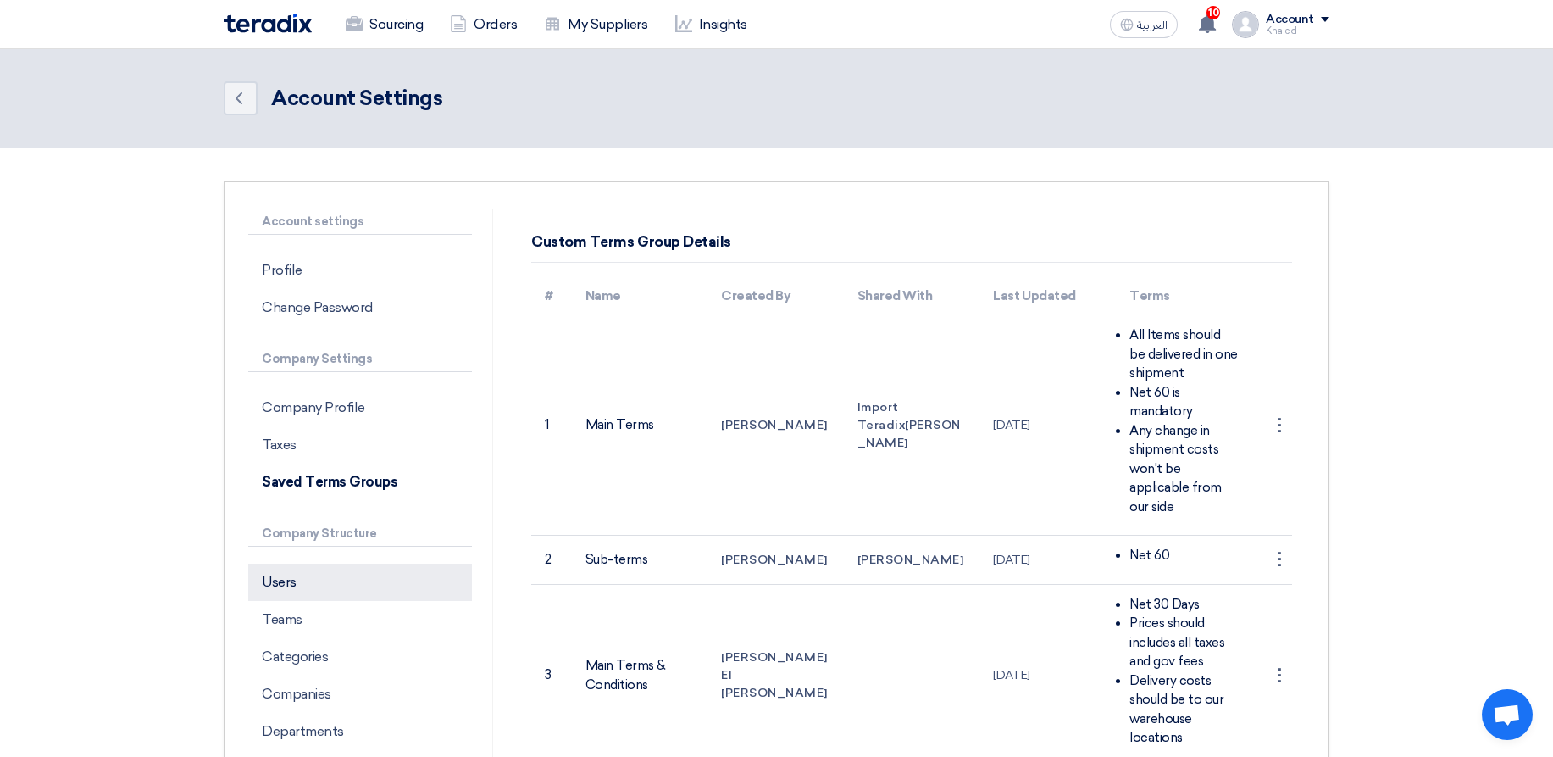
click at [363, 589] on p "Users" at bounding box center [360, 581] width 224 height 37
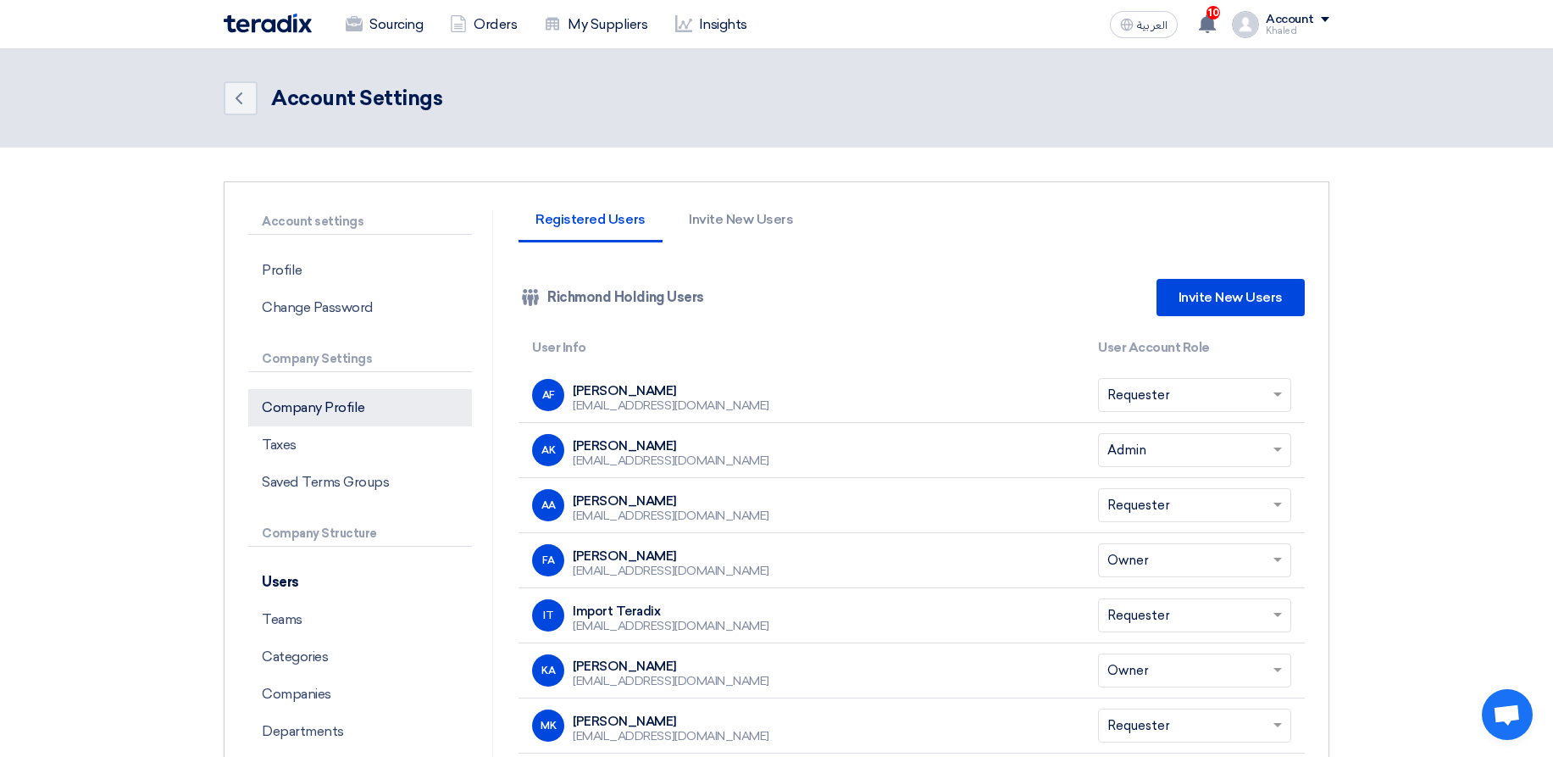
click at [354, 399] on p "Company Profile" at bounding box center [360, 407] width 224 height 37
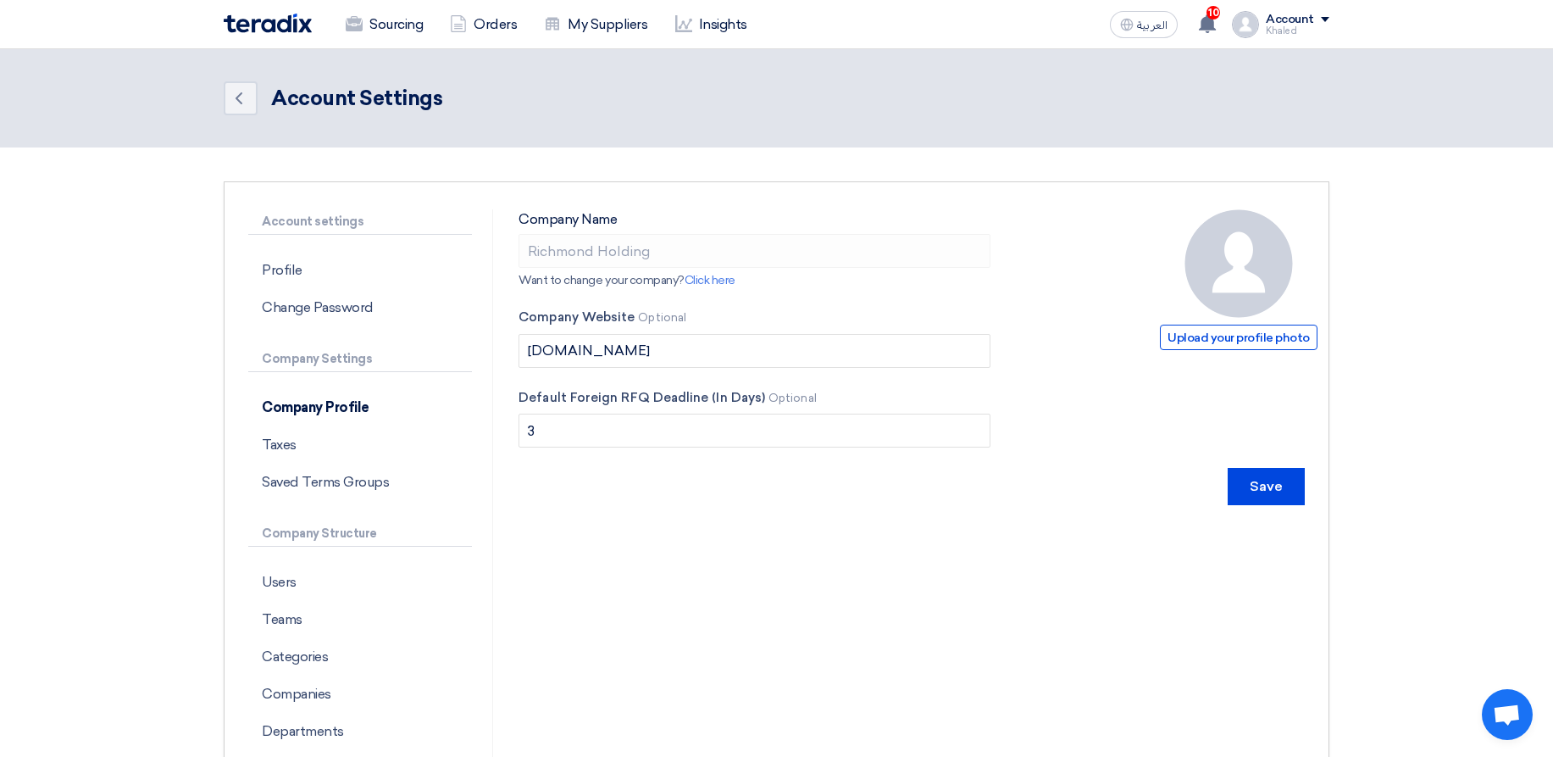
click at [1273, 240] on img at bounding box center [1238, 263] width 108 height 108
click at [1272, 241] on img at bounding box center [1238, 263] width 108 height 108
